Goal: Navigation & Orientation: Find specific page/section

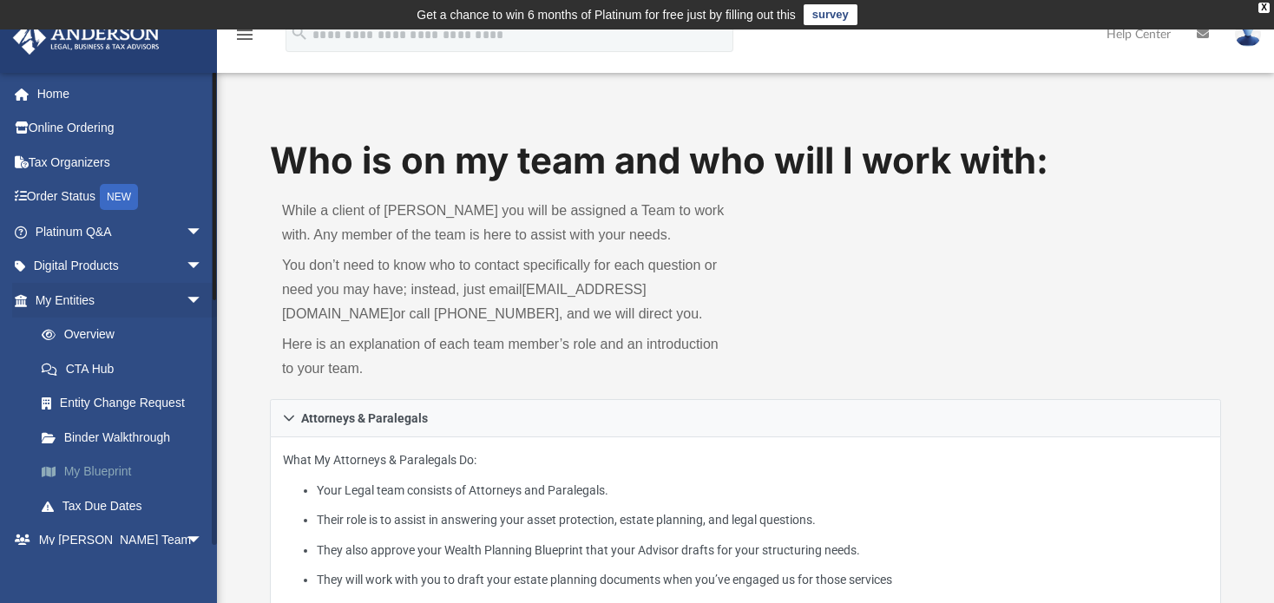
click at [109, 470] on link "My Blueprint" at bounding box center [126, 472] width 205 height 35
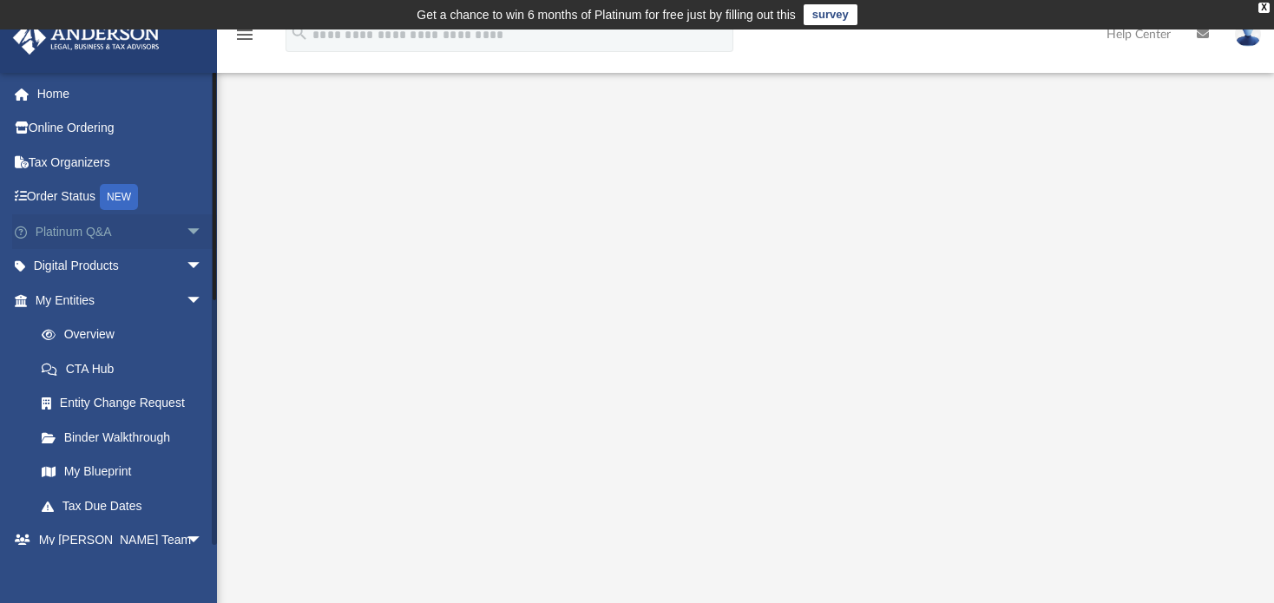
click at [98, 227] on link "Platinum Q&A arrow_drop_down" at bounding box center [120, 231] width 217 height 35
click at [186, 227] on span "arrow_drop_down" at bounding box center [203, 232] width 35 height 36
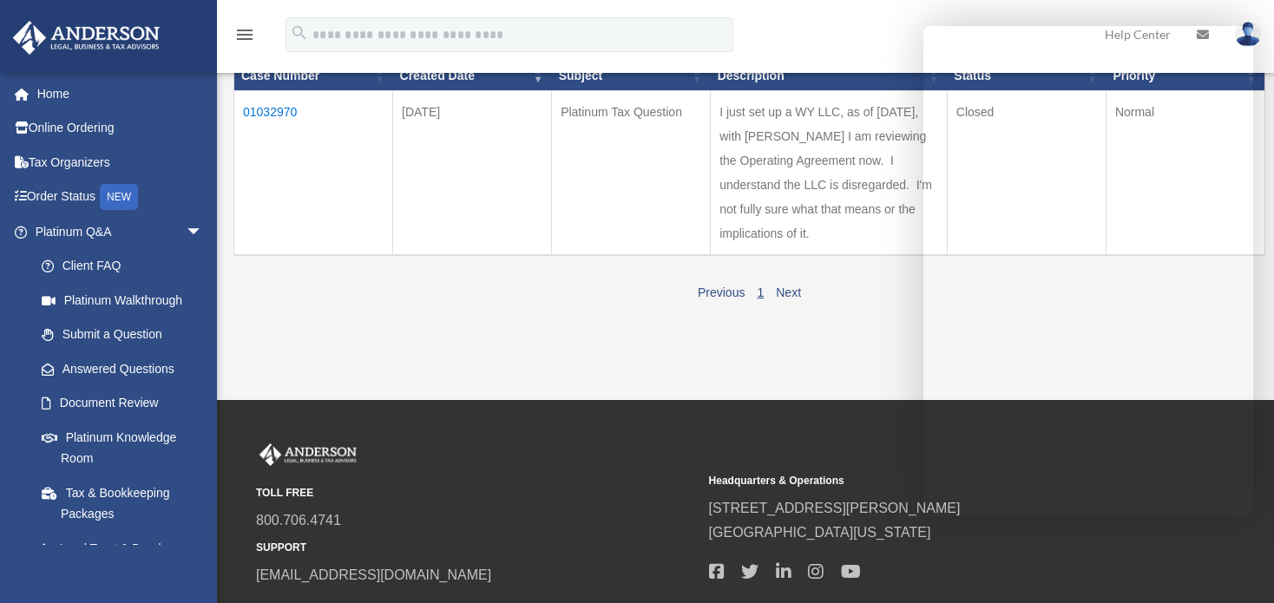
scroll to position [260, 0]
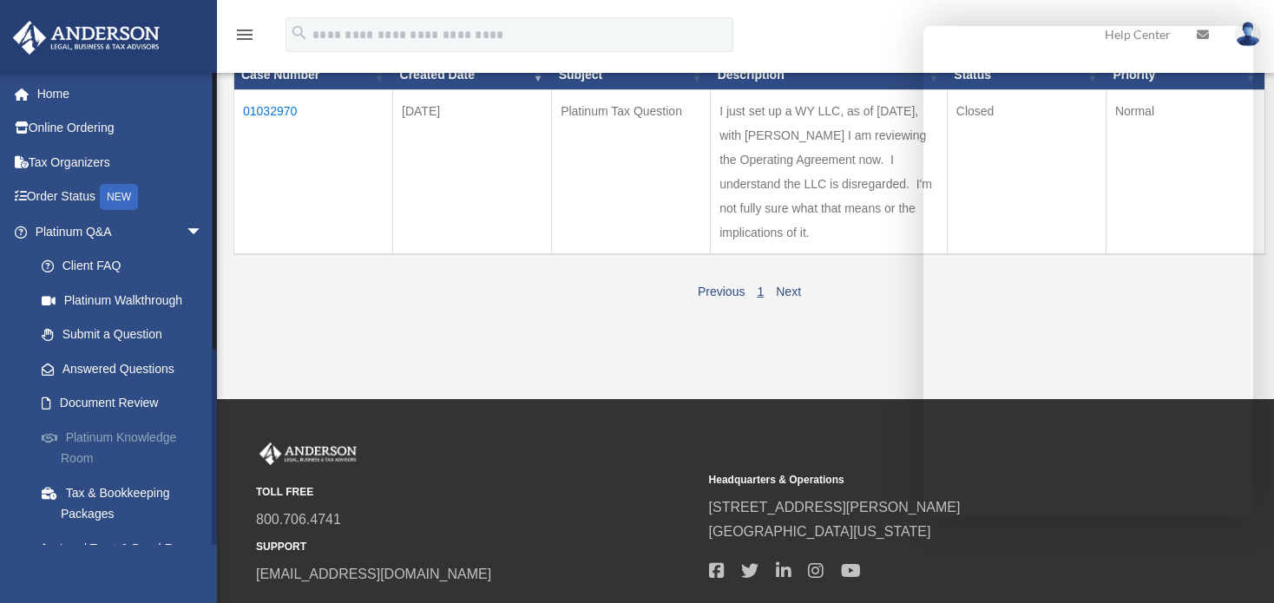
click at [99, 438] on link "Platinum Knowledge Room" at bounding box center [126, 448] width 205 height 56
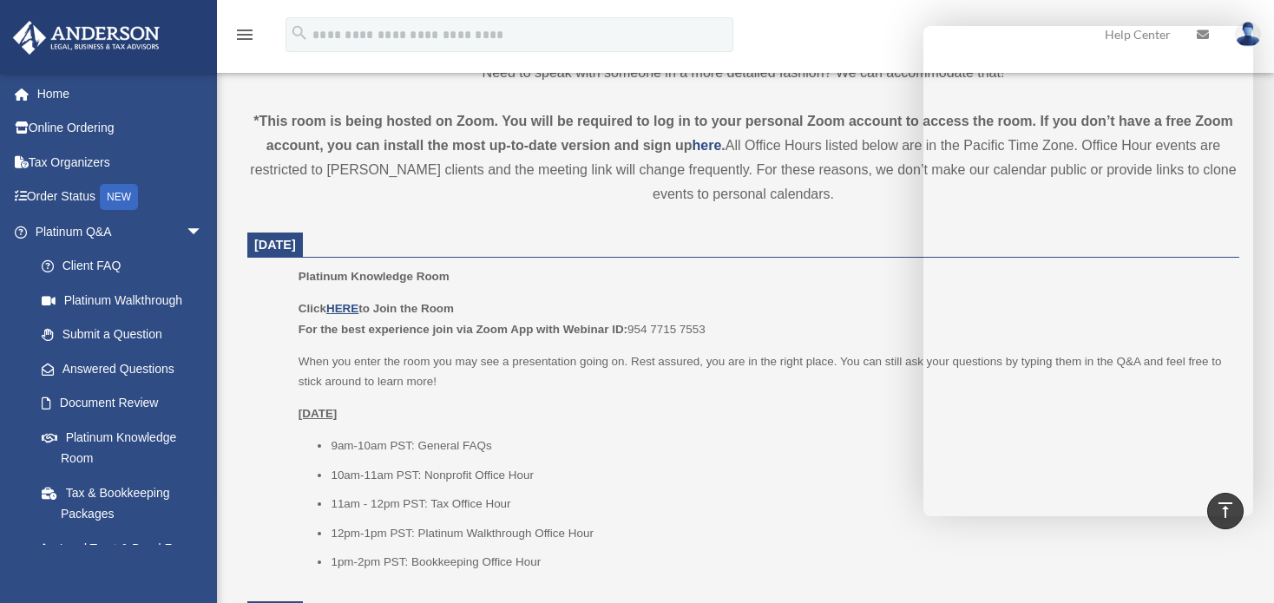
scroll to position [608, 0]
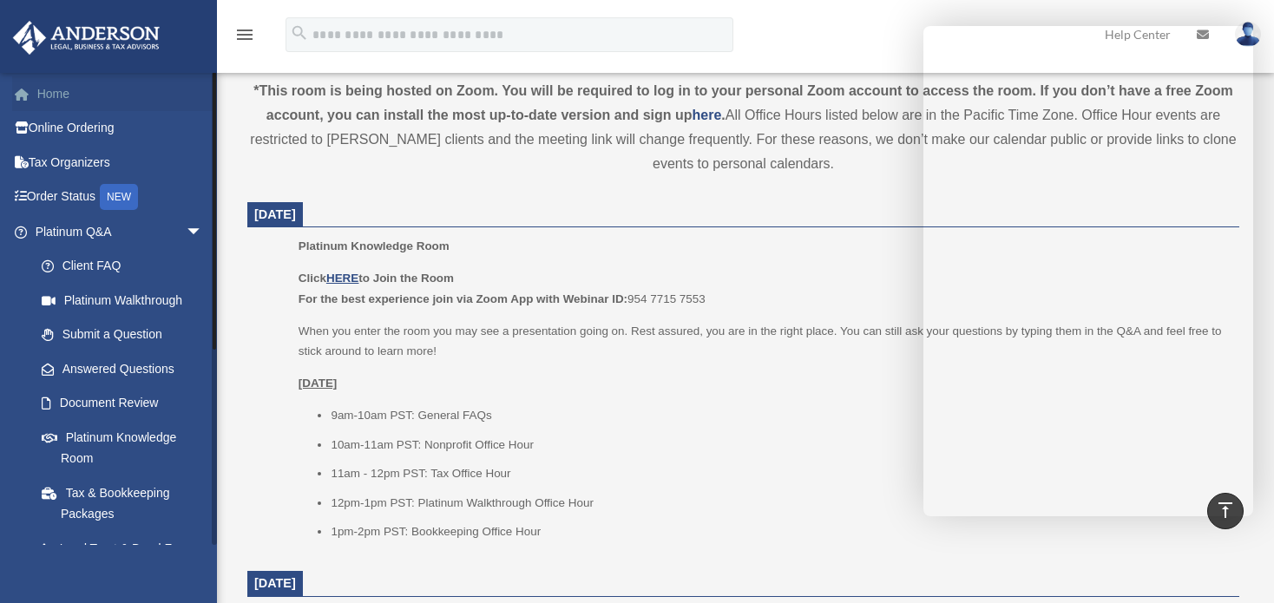
drag, startPoint x: 361, startPoint y: 3, endPoint x: 62, endPoint y: 91, distance: 312.0
click at [62, 91] on link "Home" at bounding box center [120, 93] width 217 height 35
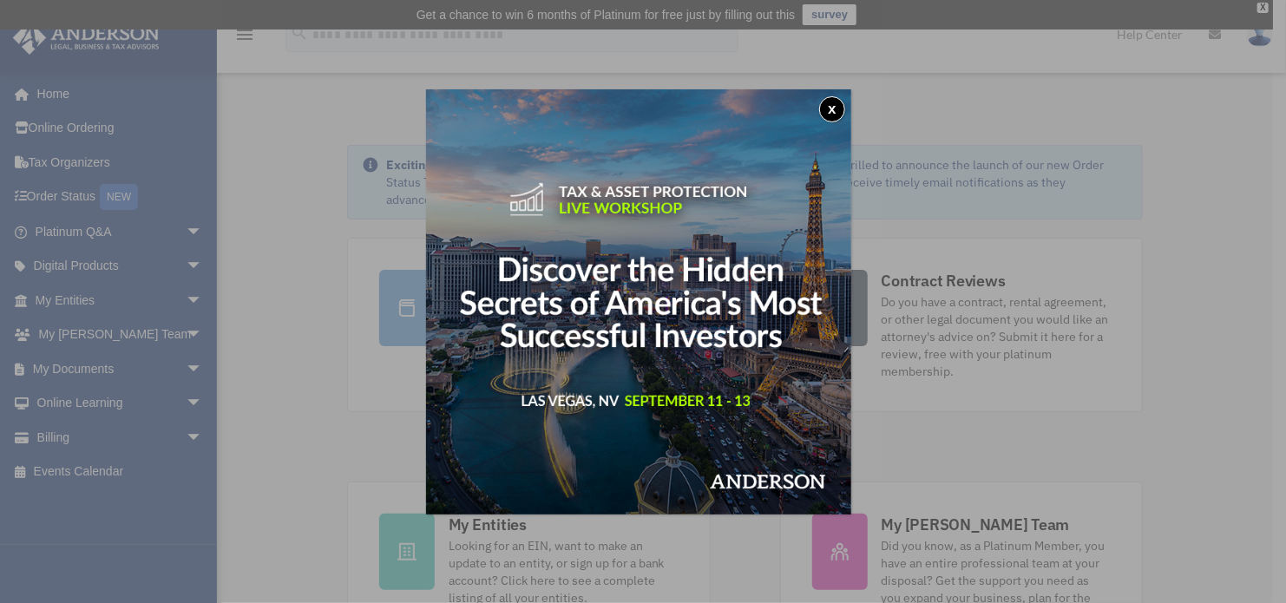
click at [845, 107] on button "x" at bounding box center [832, 109] width 26 height 26
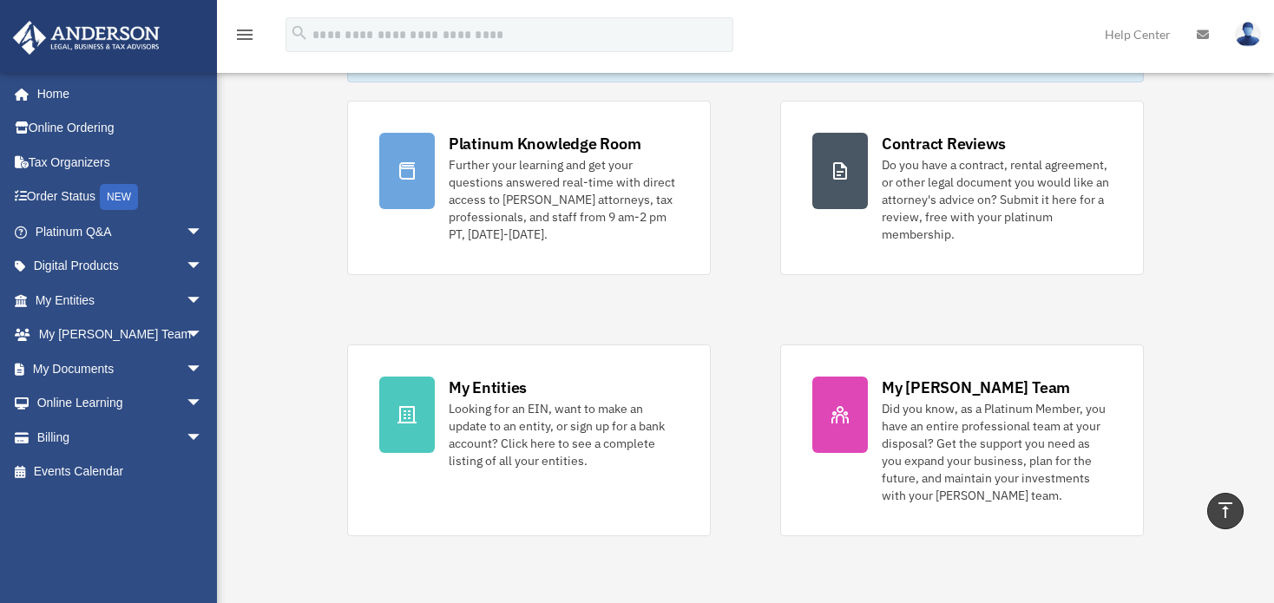
scroll to position [87, 0]
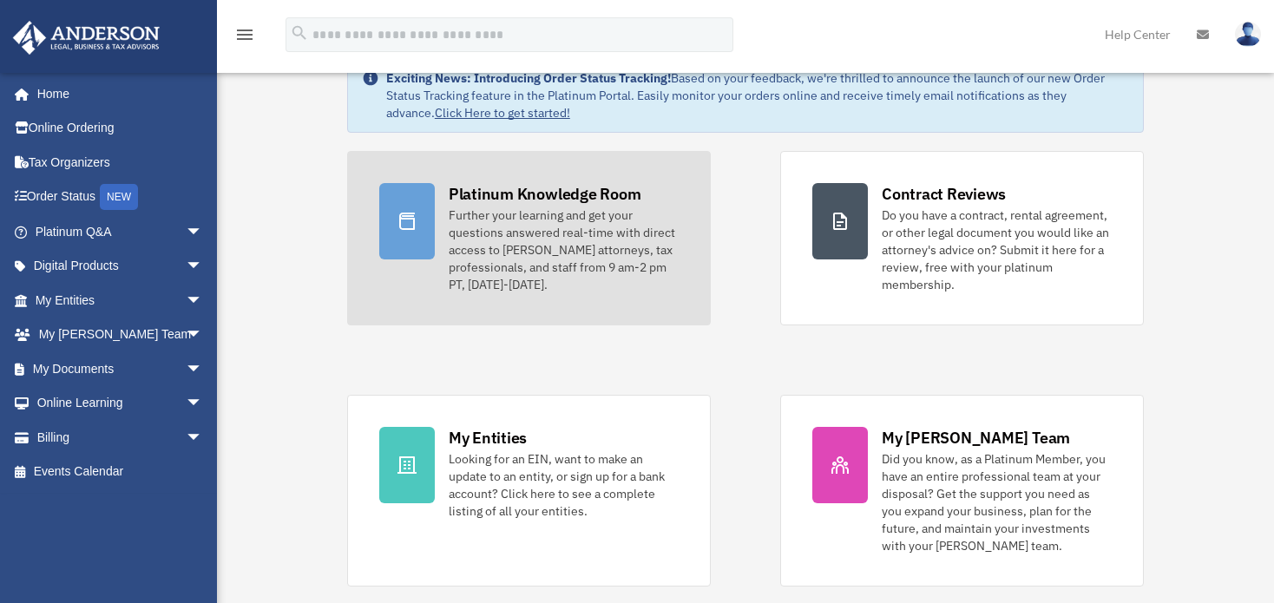
click at [420, 239] on div at bounding box center [407, 221] width 56 height 76
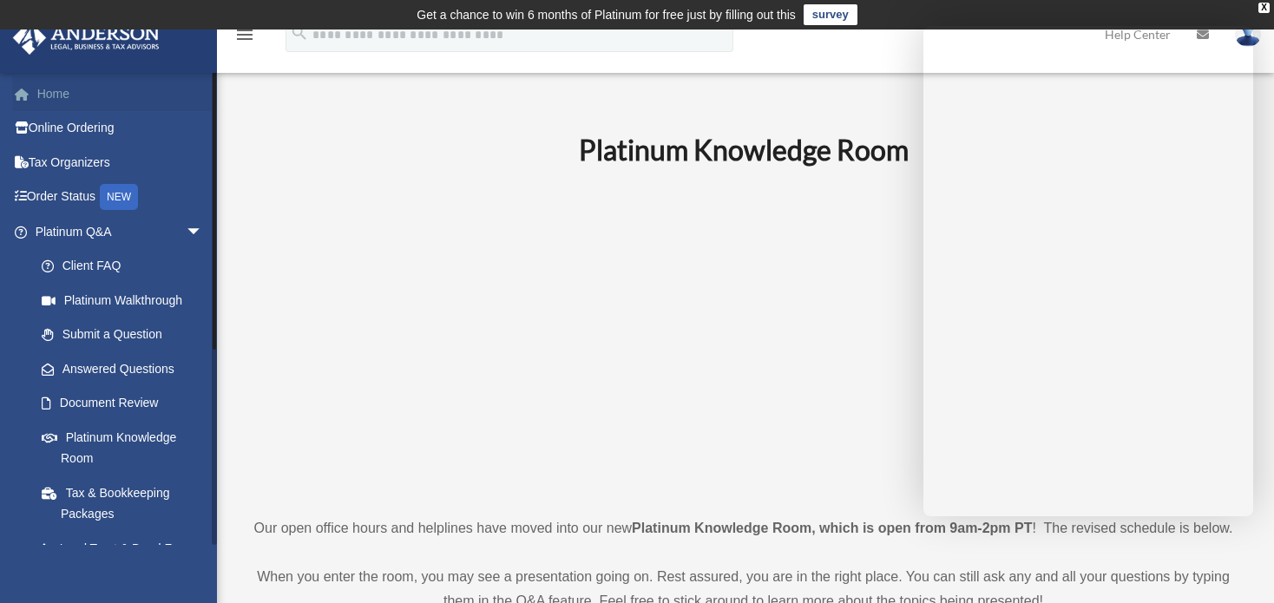
click at [50, 90] on link "Home" at bounding box center [120, 93] width 217 height 35
